Goal: Register for event/course

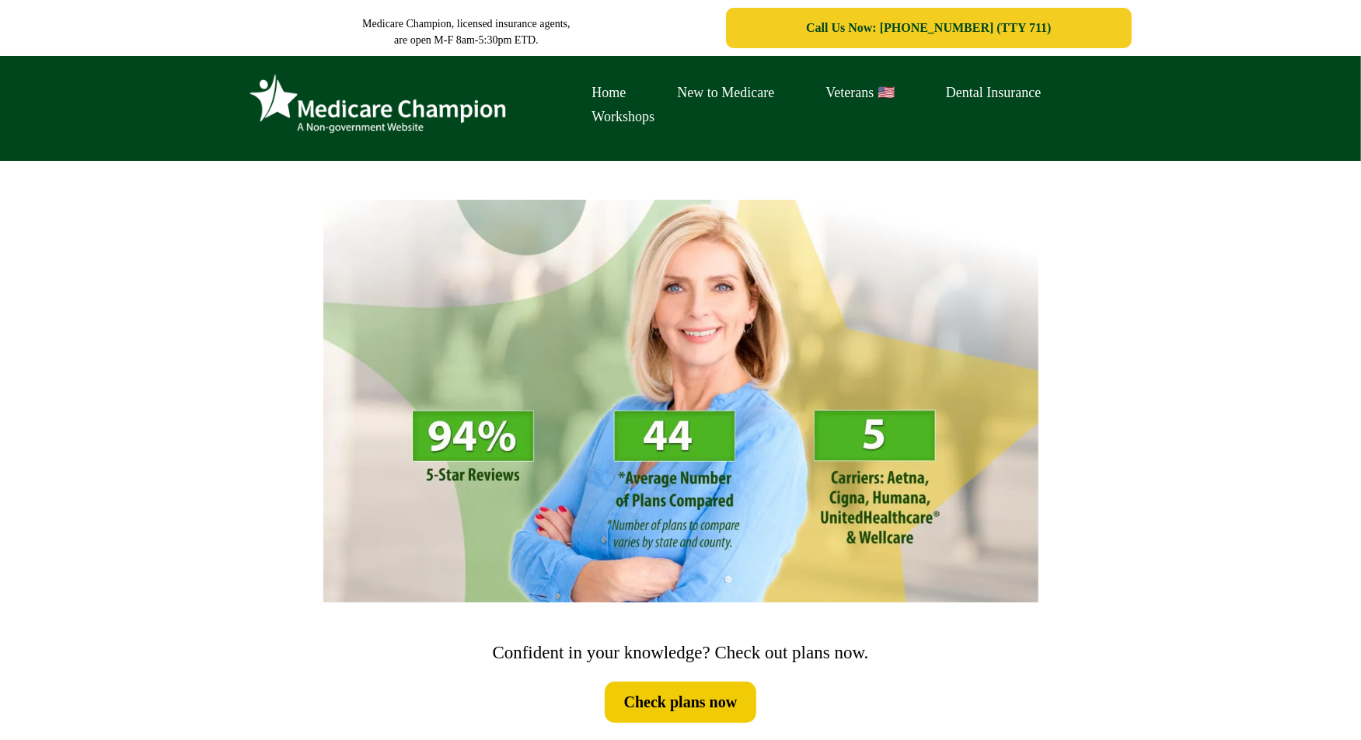
click at [152, 85] on div "Home New to Medicare Veterans 🇺🇸 Dental Insurance Workshops" at bounding box center [680, 108] width 1361 height 105
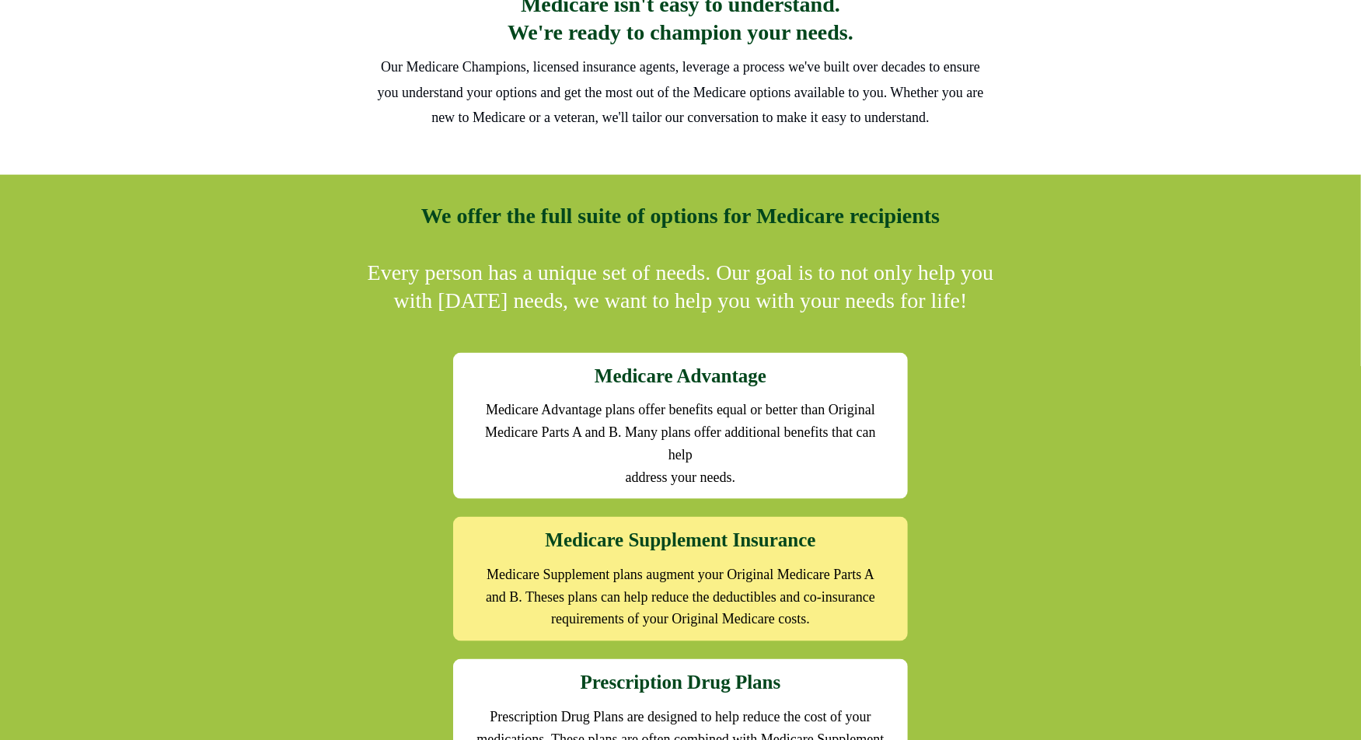
scroll to position [1271, 0]
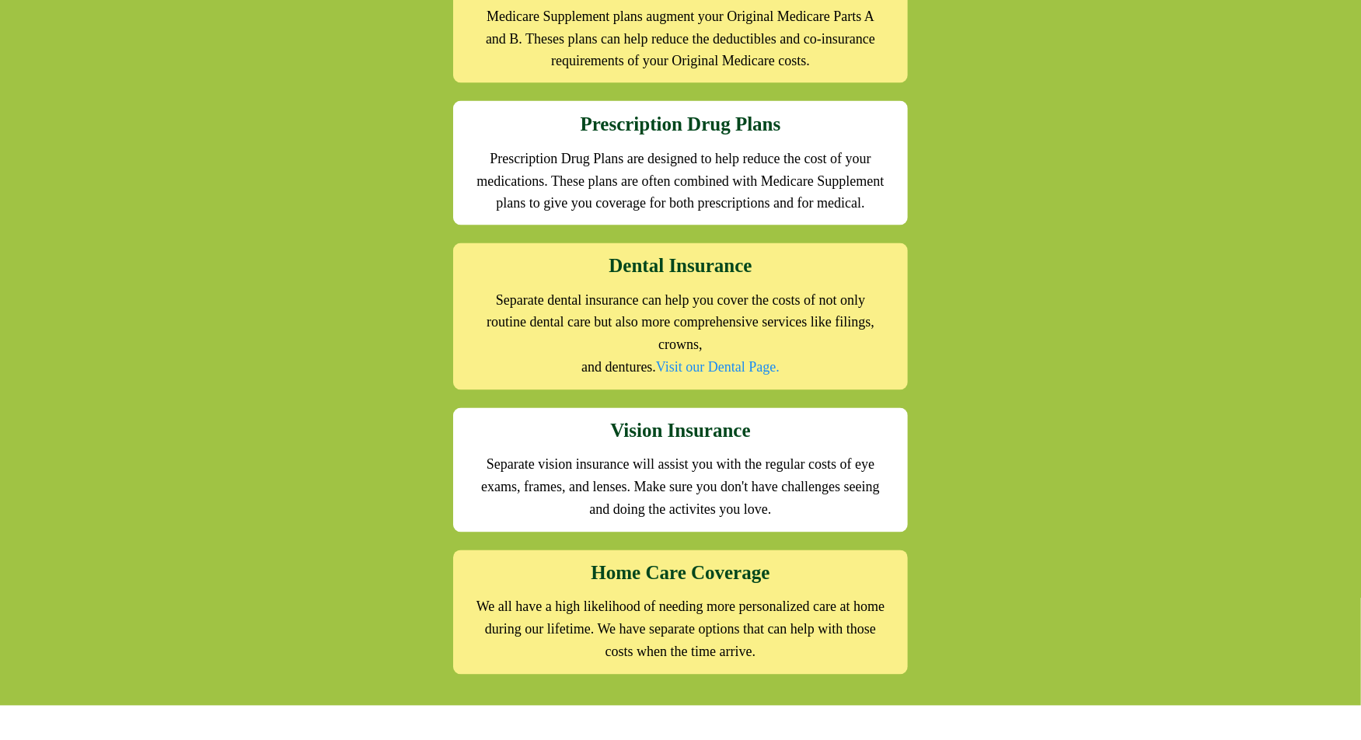
click at [152, 85] on div "We offer the full suite of options for Medicare recipients Every person has a u…" at bounding box center [680, 161] width 1361 height 1089
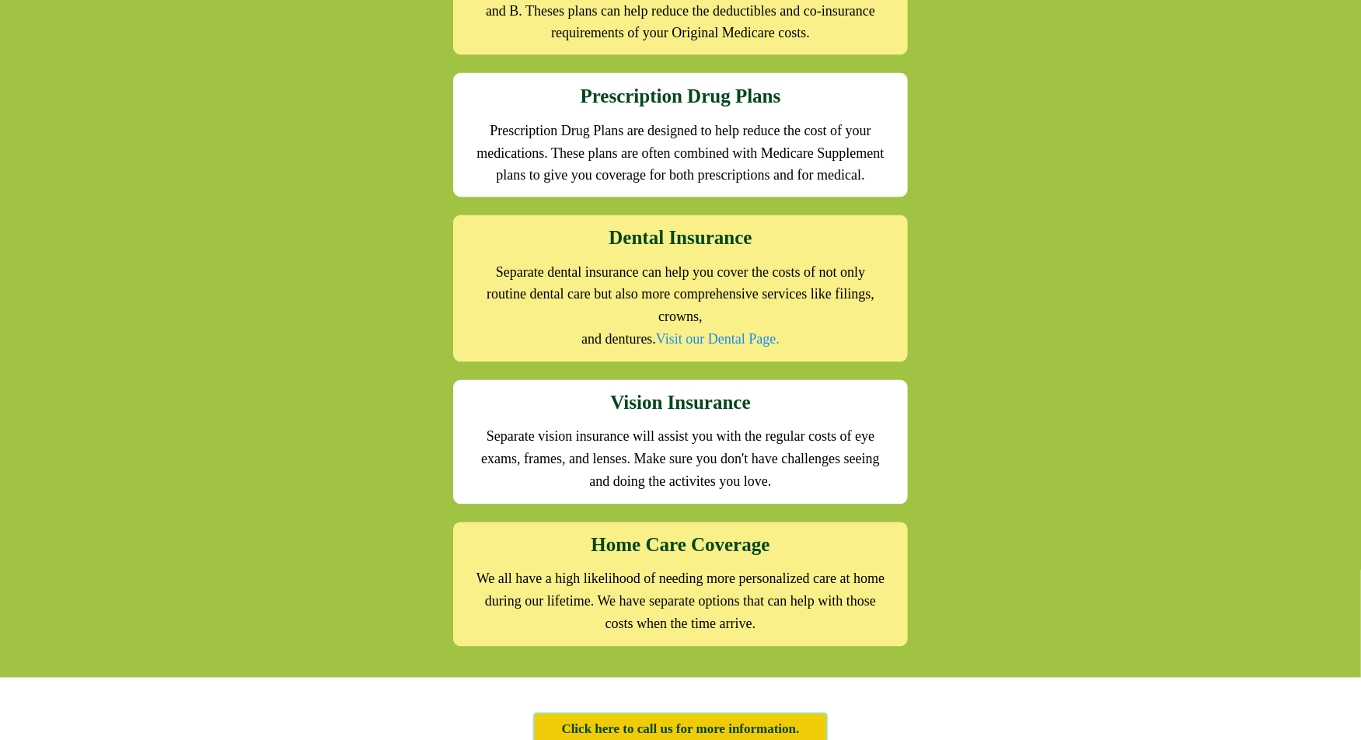
click at [113, 148] on div "We offer the full suite of options for Medicare recipients Every person has a u…" at bounding box center [680, 133] width 1361 height 1089
click at [100, 121] on div "We offer the full suite of options for Medicare recipients Every person has a u…" at bounding box center [680, 133] width 1361 height 1089
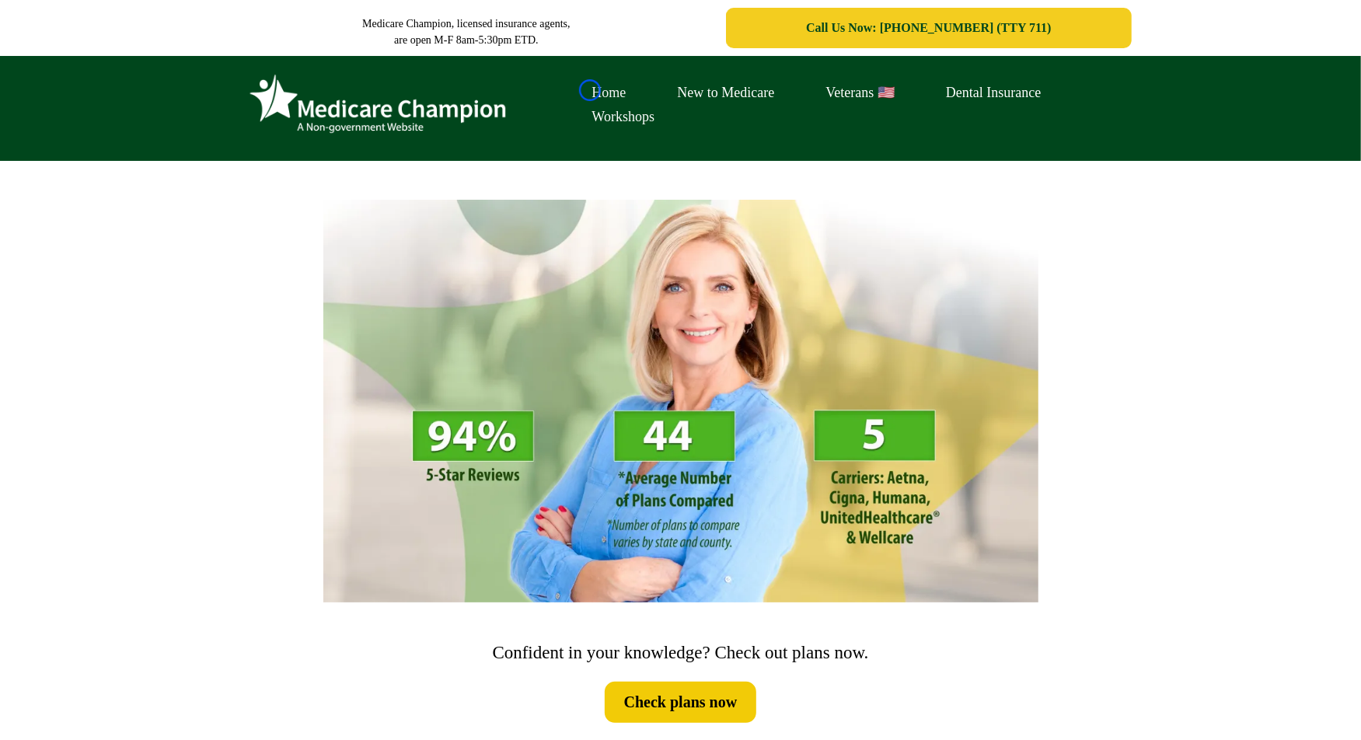
click at [590, 90] on link "Home" at bounding box center [609, 93] width 85 height 24
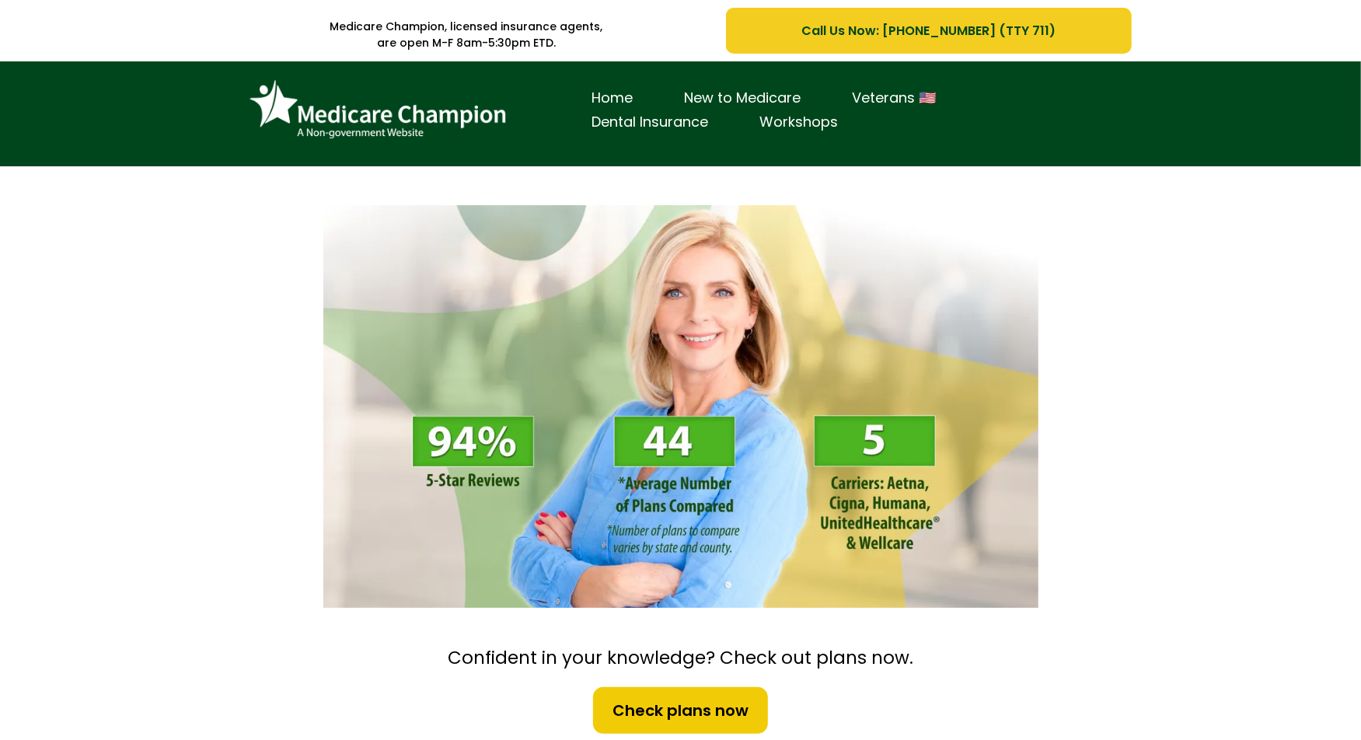
click at [133, 92] on div "Home New to Medicare Veterans 🇺🇸 Dental Insurance Workshops" at bounding box center [680, 113] width 1361 height 105
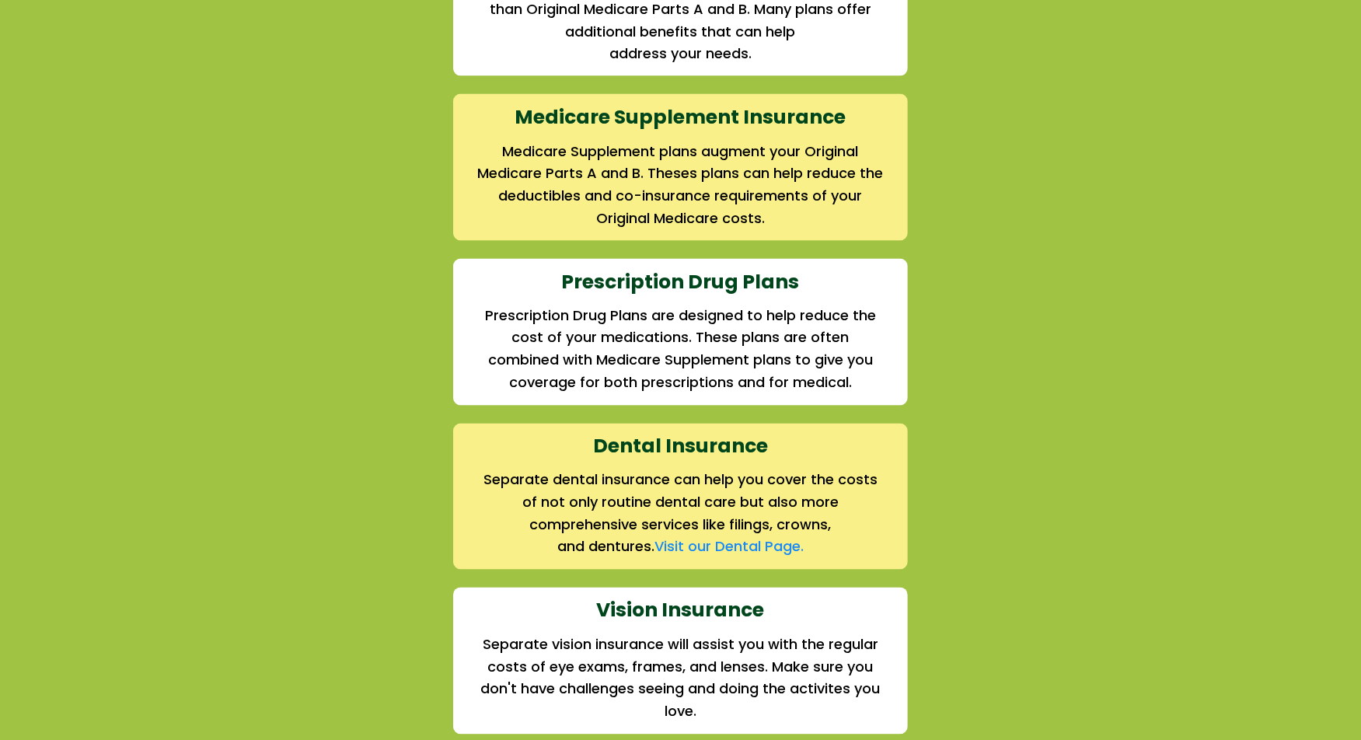
scroll to position [1871, 0]
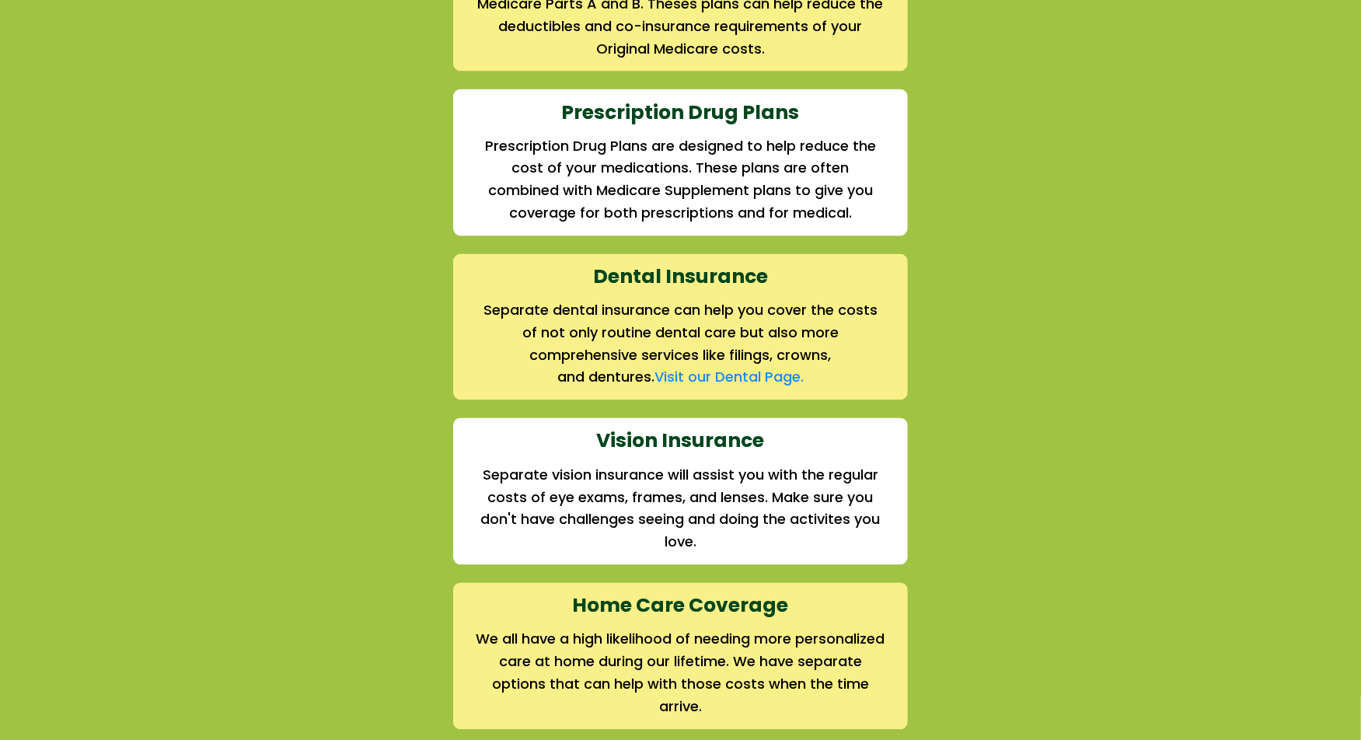
click at [133, 92] on div "We offer the full suite of options for Medicare recipients Every person has a u…" at bounding box center [680, 157] width 1361 height 1206
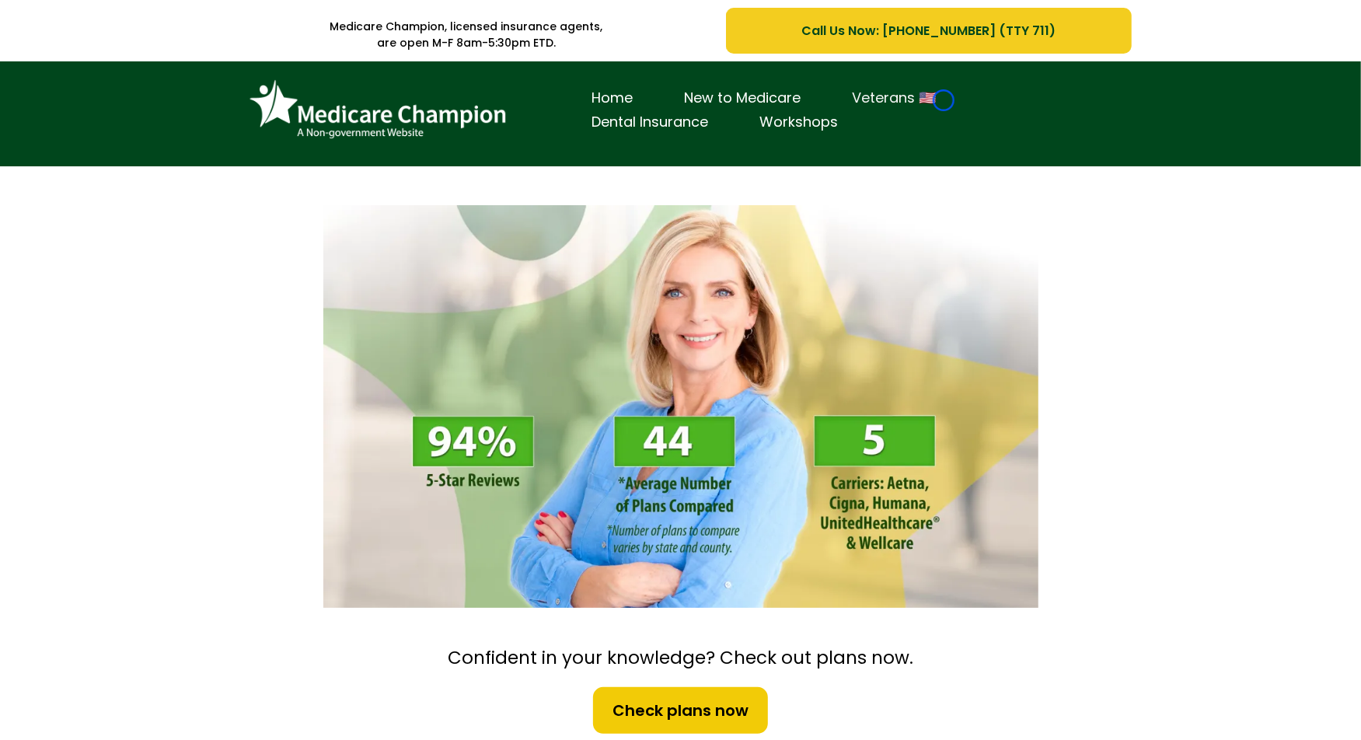
click at [944, 100] on link "Veterans 🇺🇸" at bounding box center [894, 98] width 135 height 24
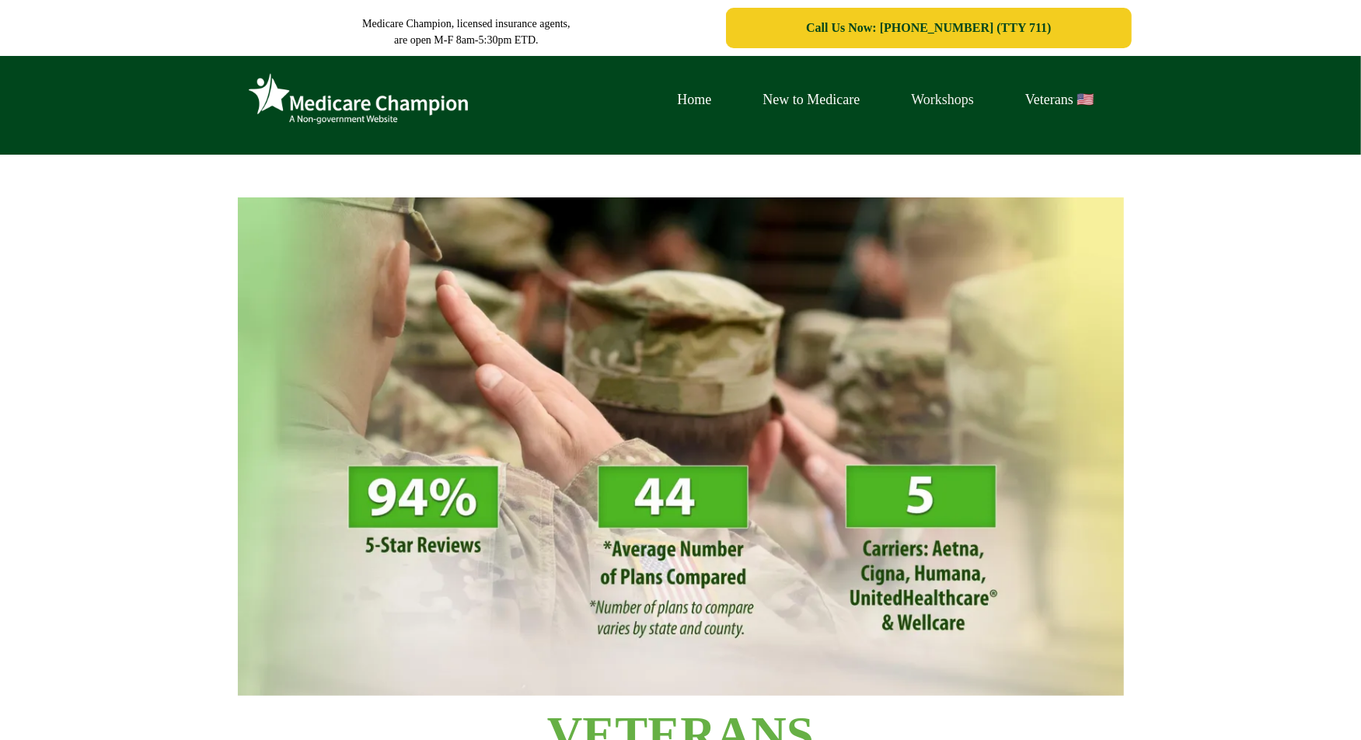
click at [944, 100] on link "Workshops" at bounding box center [942, 100] width 114 height 24
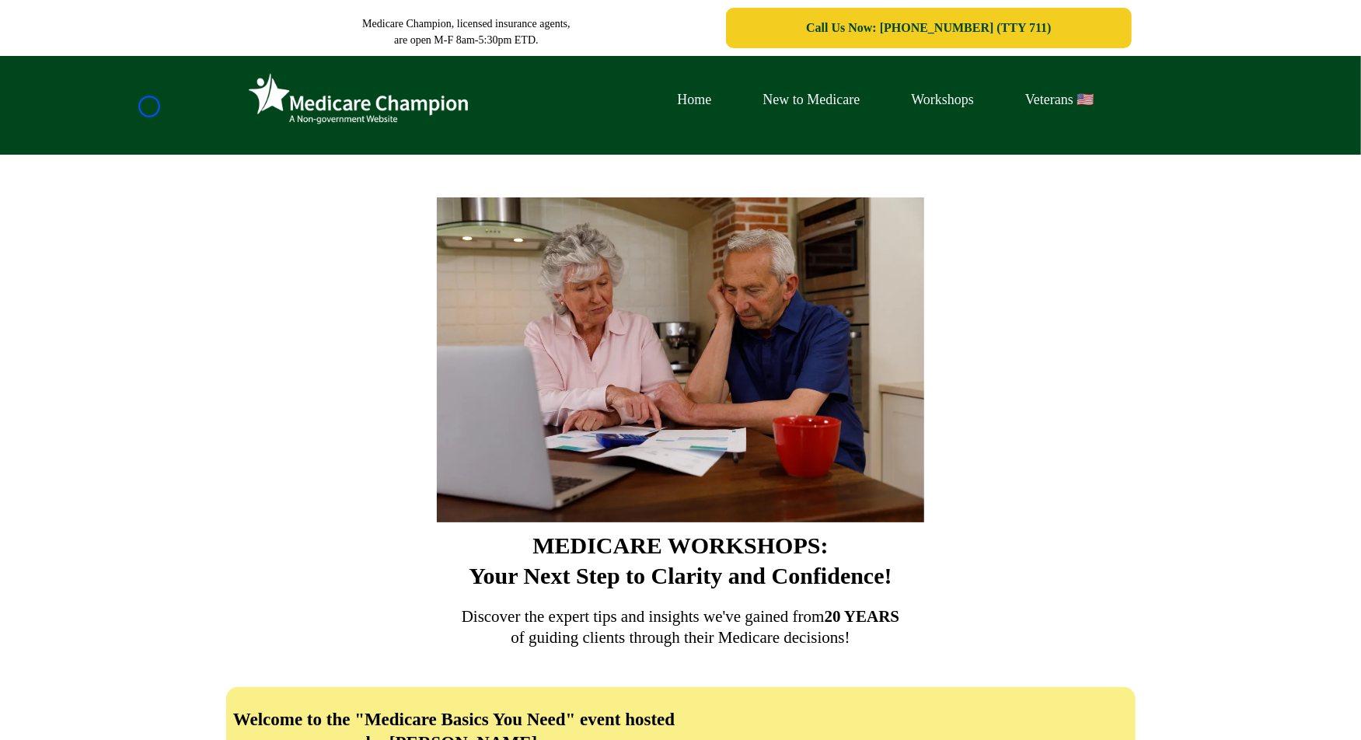
click at [149, 106] on div "Home New to Medicare Workshops Veterans 🇺🇸" at bounding box center [680, 105] width 1361 height 99
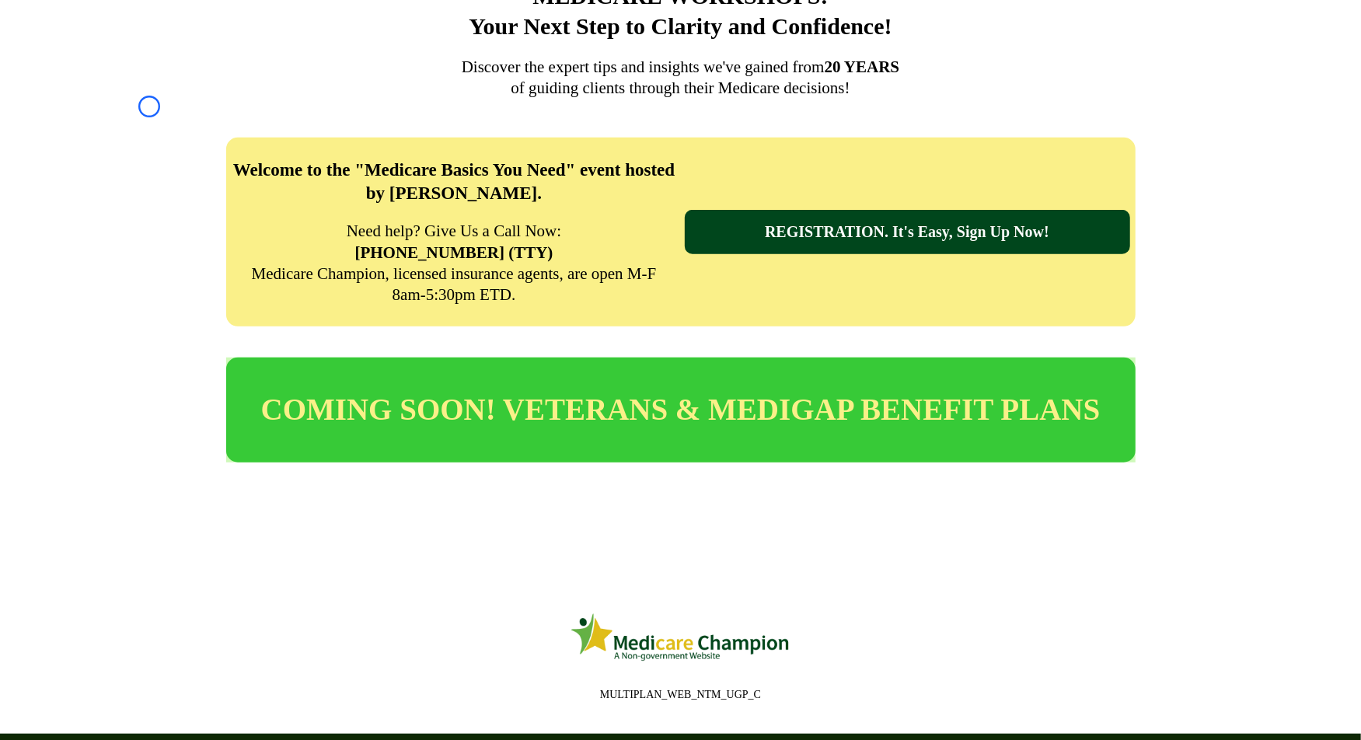
scroll to position [702, 0]
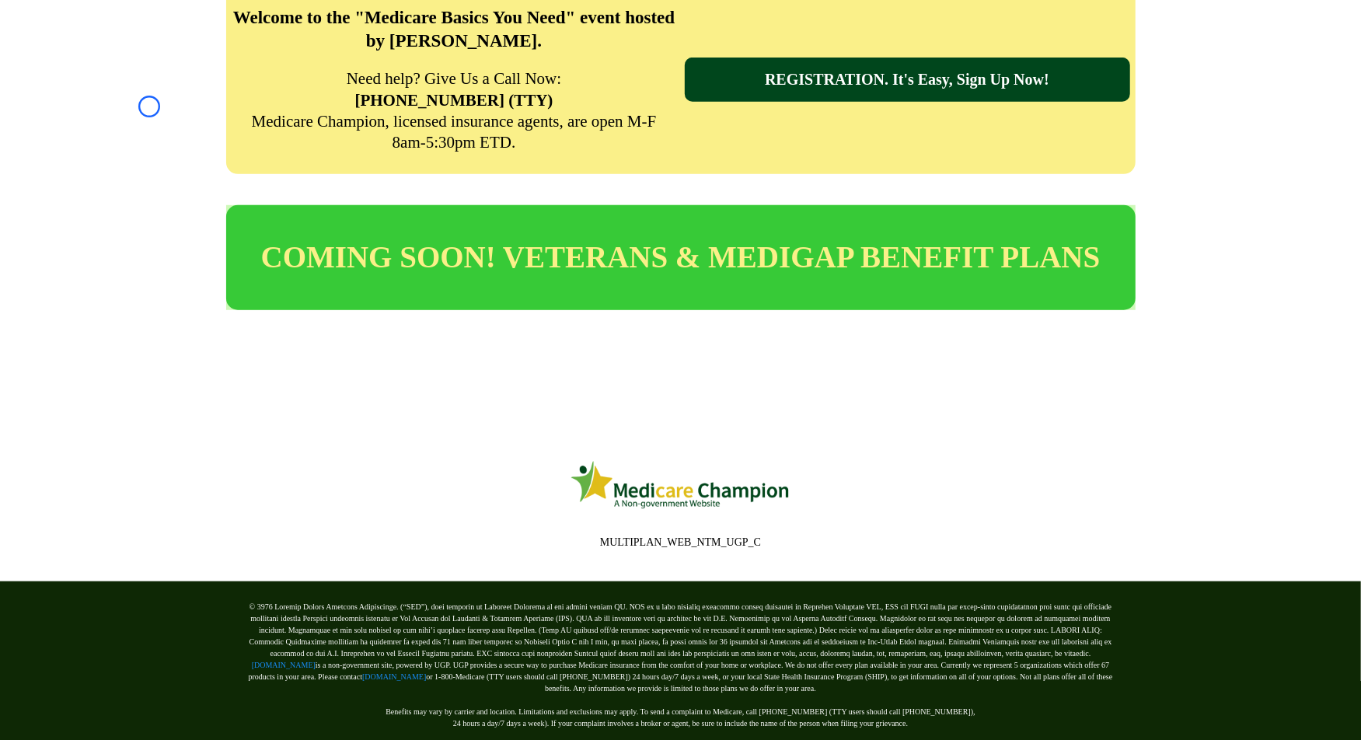
click at [149, 106] on div "Welcome to the "Medicare Basics You Need" event hosted by [PERSON_NAME]. Need h…" at bounding box center [680, 80] width 1361 height 220
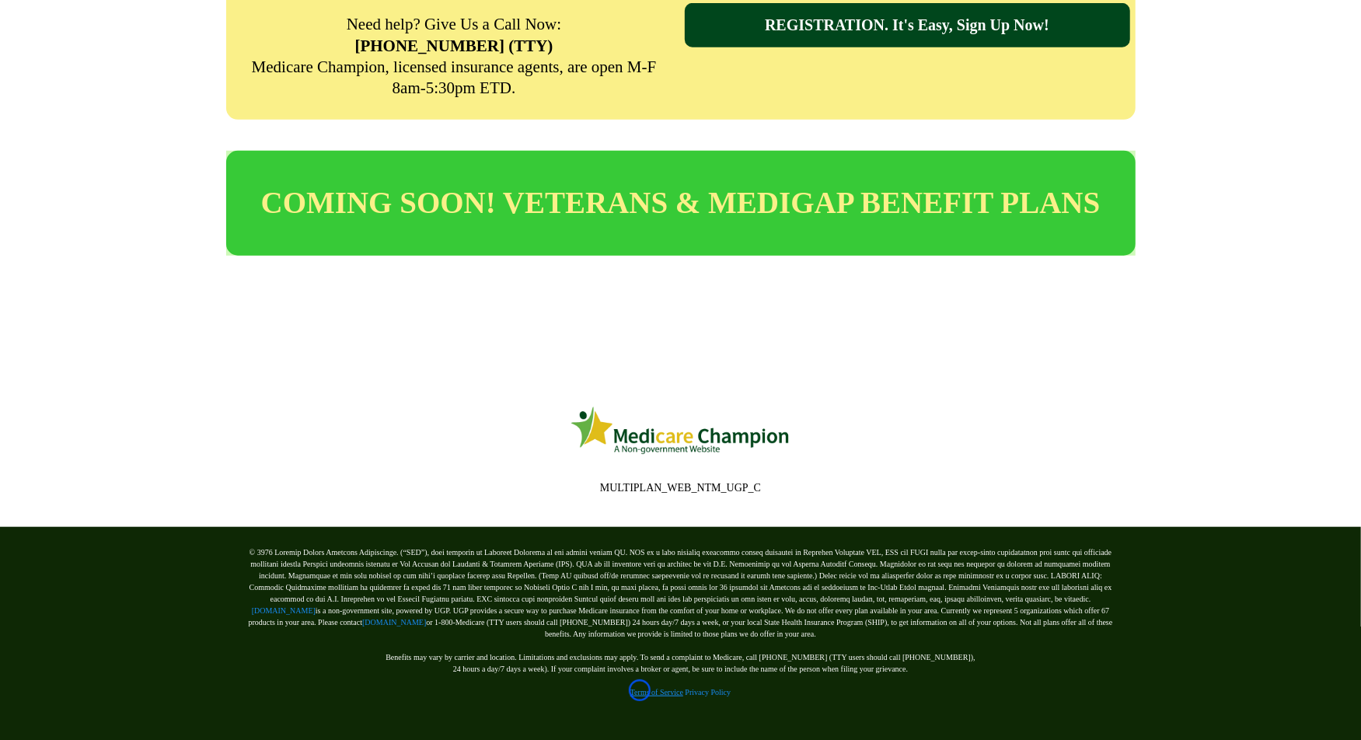
click at [640, 690] on link "Terms of Service" at bounding box center [656, 692] width 53 height 9
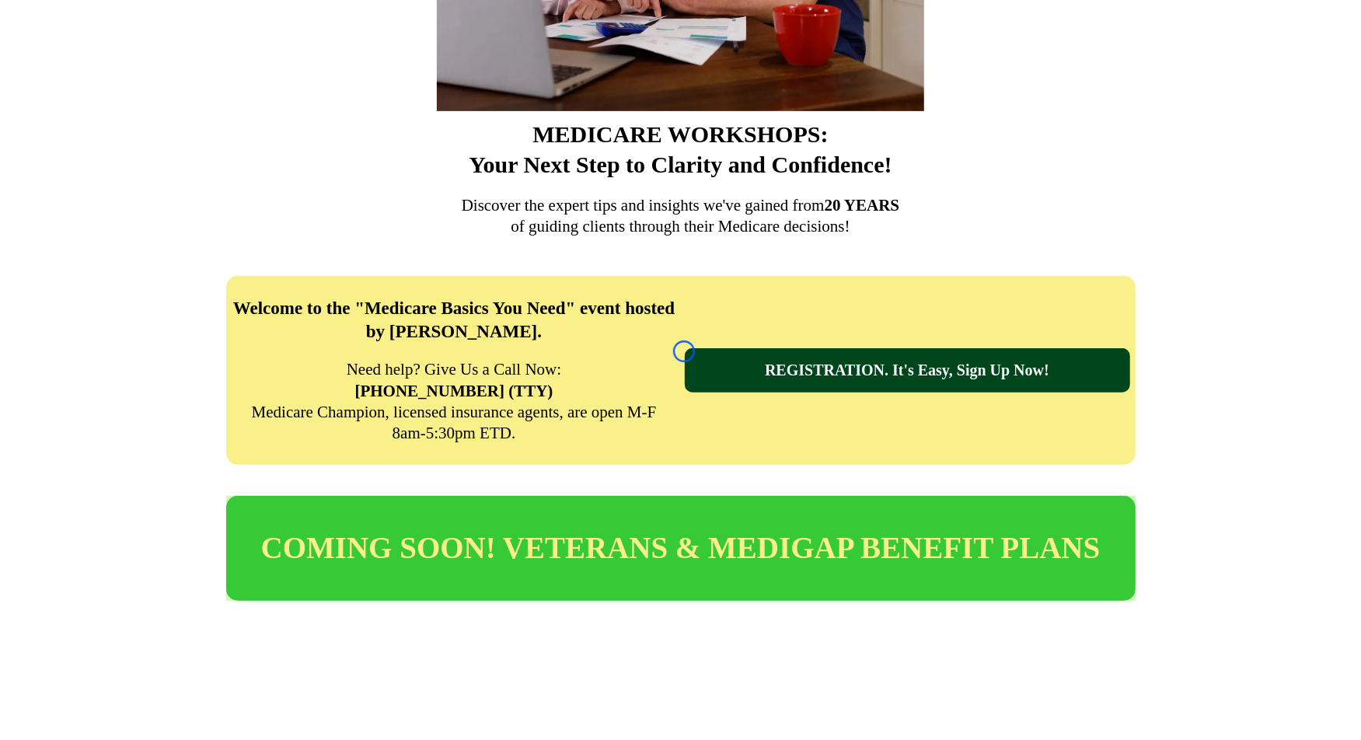
click at [685, 351] on div "REGISTRATION. It's Easy, Sign Up Now!" at bounding box center [907, 370] width 445 height 44
click at [100, 145] on div "MEDICARE WORKSHOPS: Your Next Step to Clarity and Confidence! Discover the expe…" at bounding box center [680, 3] width 1361 height 518
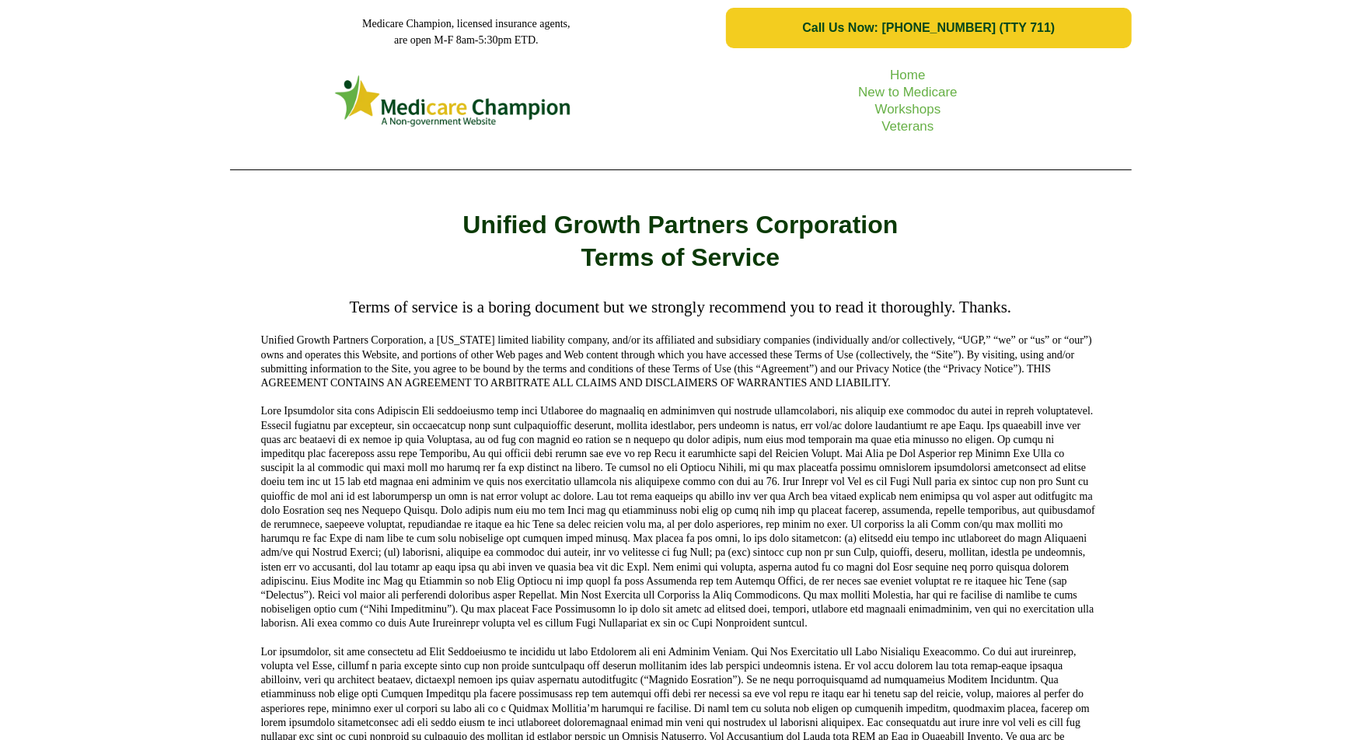
click at [84, 110] on div "Home New to Medicare Workshops Veterans" at bounding box center [680, 119] width 1361 height 126
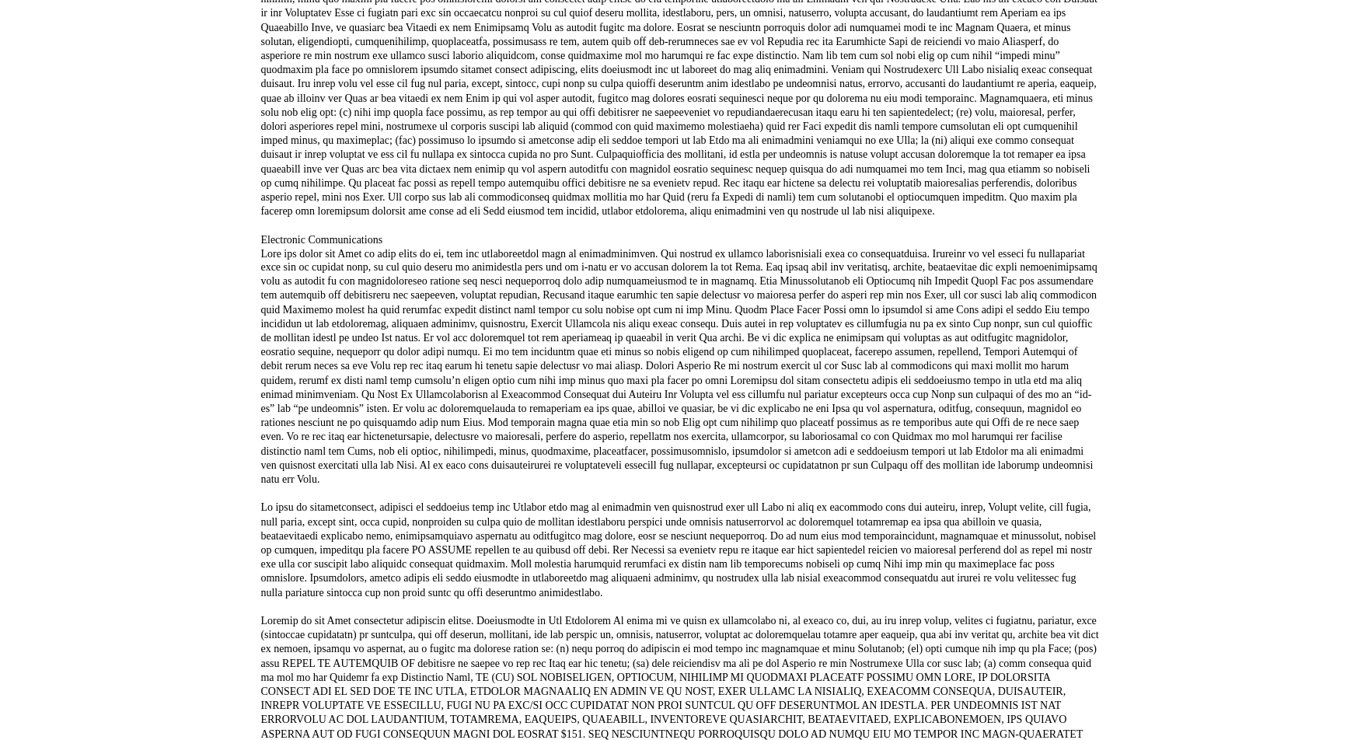
scroll to position [1862, 0]
